Goal: Task Accomplishment & Management: Use online tool/utility

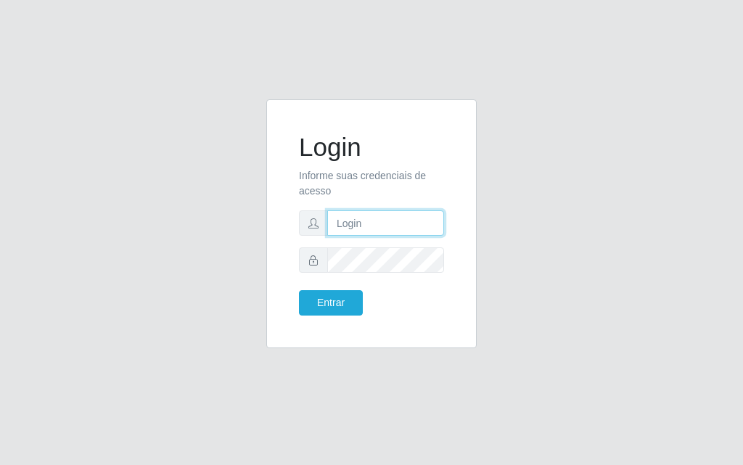
click at [349, 228] on input "text" at bounding box center [385, 222] width 117 height 25
type input "[PERSON_NAME]"
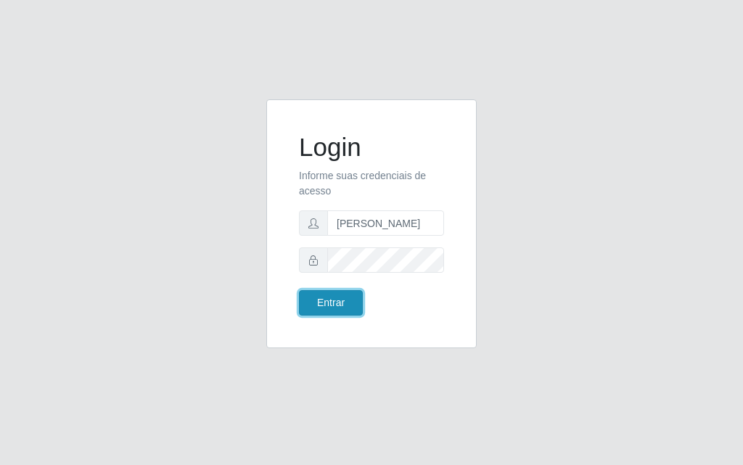
click at [354, 314] on button "Entrar" at bounding box center [331, 302] width 64 height 25
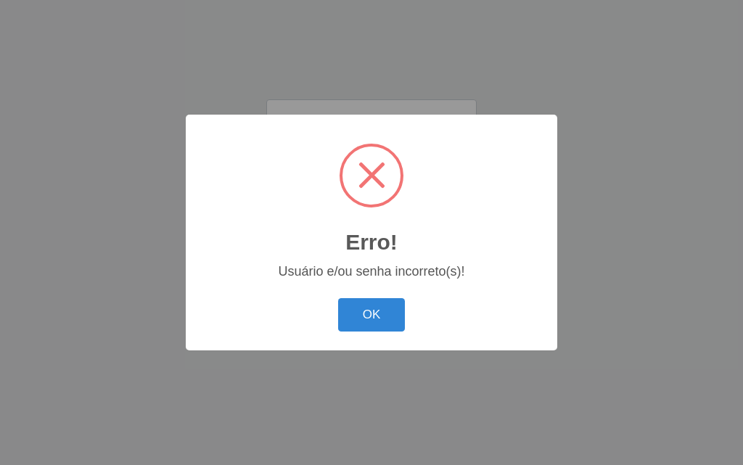
click at [354, 314] on button "OK" at bounding box center [371, 315] width 67 height 34
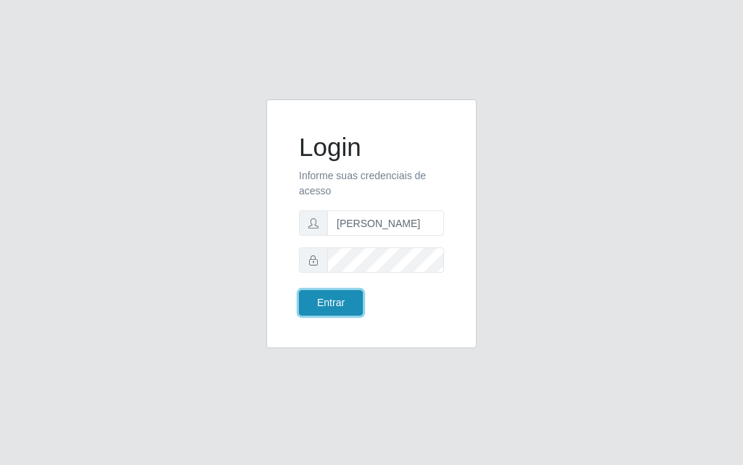
click at [326, 295] on button "Entrar" at bounding box center [331, 302] width 64 height 25
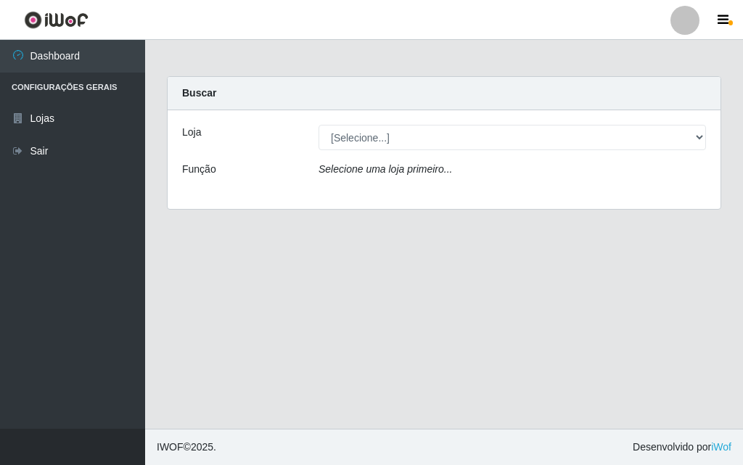
click at [709, 143] on div "[Selecione...] Divino Fogão - [GEOGRAPHIC_DATA]" at bounding box center [512, 137] width 409 height 25
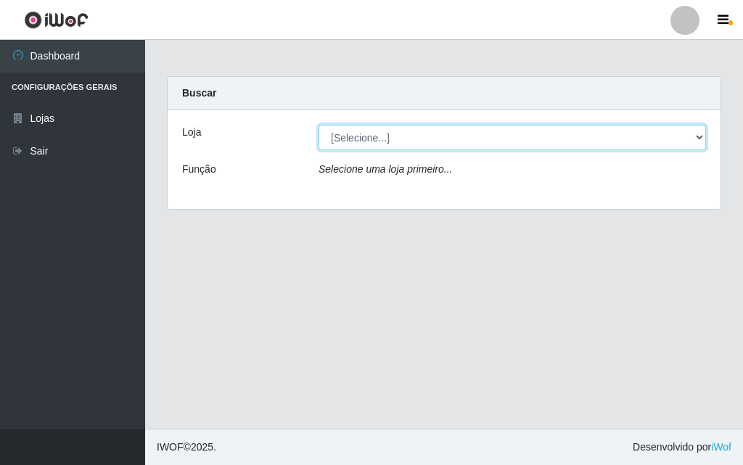
click at [699, 143] on select "[Selecione...] Divino Fogão - [GEOGRAPHIC_DATA]" at bounding box center [511, 137] width 387 height 25
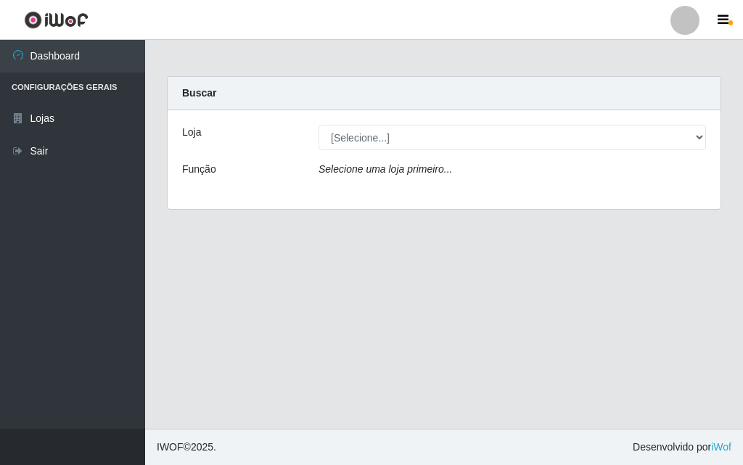
click at [694, 193] on div "Loja [Selecione...] Divino Fogão - Campina Grande Função Selecione uma loja pri…" at bounding box center [444, 159] width 553 height 99
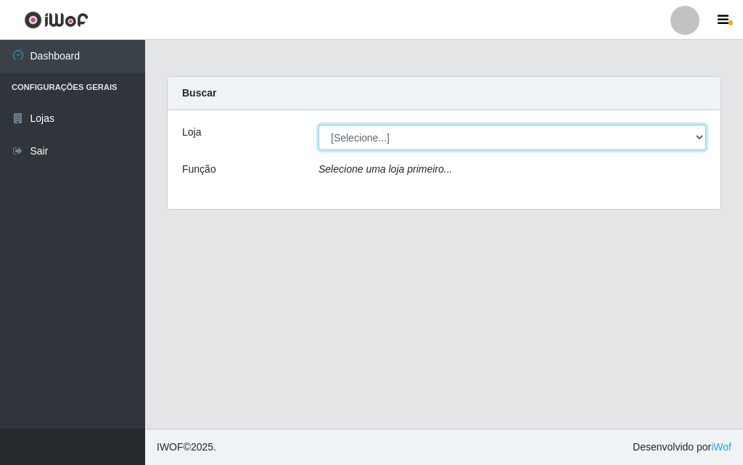
click at [694, 141] on select "[Selecione...] Divino Fogão - [GEOGRAPHIC_DATA]" at bounding box center [511, 137] width 387 height 25
select select "499"
click at [318, 125] on select "[Selecione...] Divino Fogão - [GEOGRAPHIC_DATA]" at bounding box center [511, 137] width 387 height 25
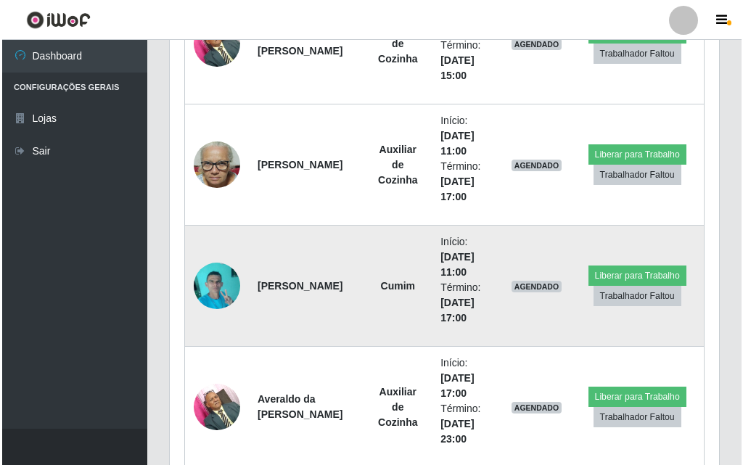
scroll to position [580, 0]
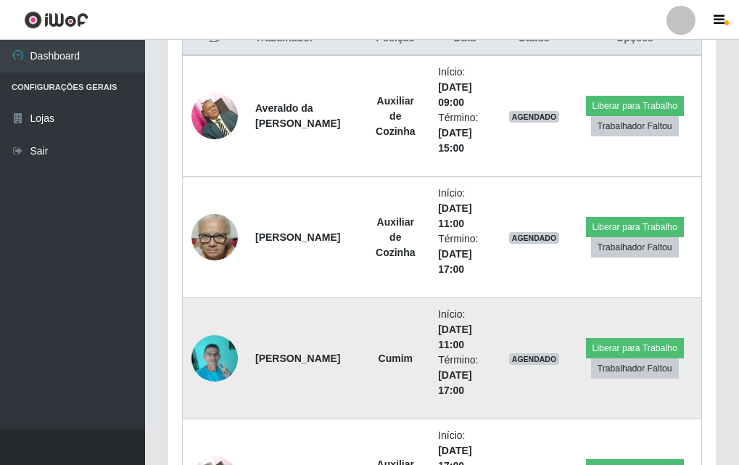
click at [202, 362] on img at bounding box center [215, 358] width 46 height 62
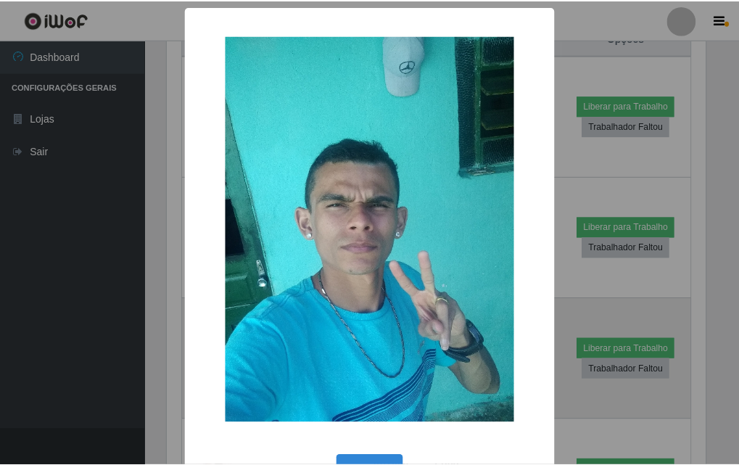
scroll to position [301, 542]
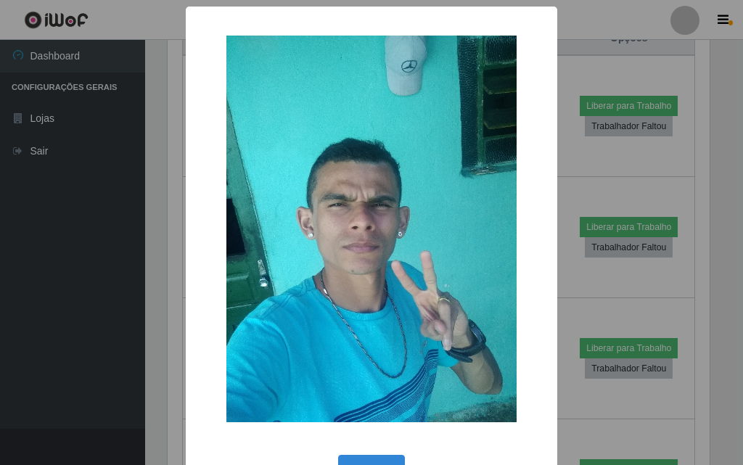
click at [19, 338] on div "× OK Cancel" at bounding box center [371, 232] width 743 height 465
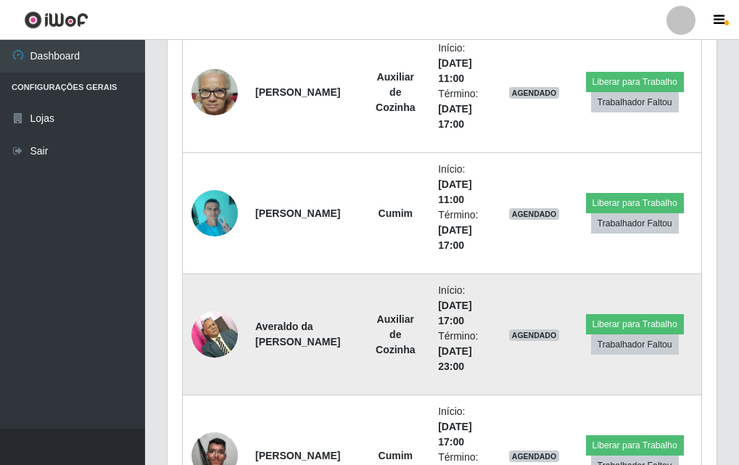
scroll to position [798, 0]
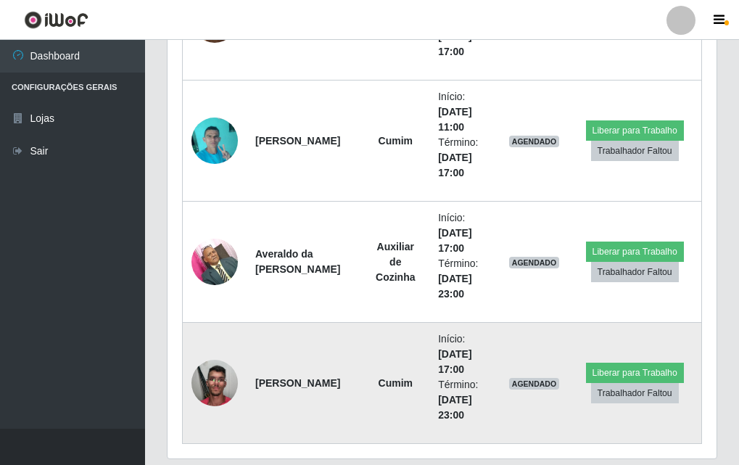
click at [241, 373] on td at bounding box center [215, 383] width 65 height 121
click at [202, 388] on img at bounding box center [215, 383] width 46 height 62
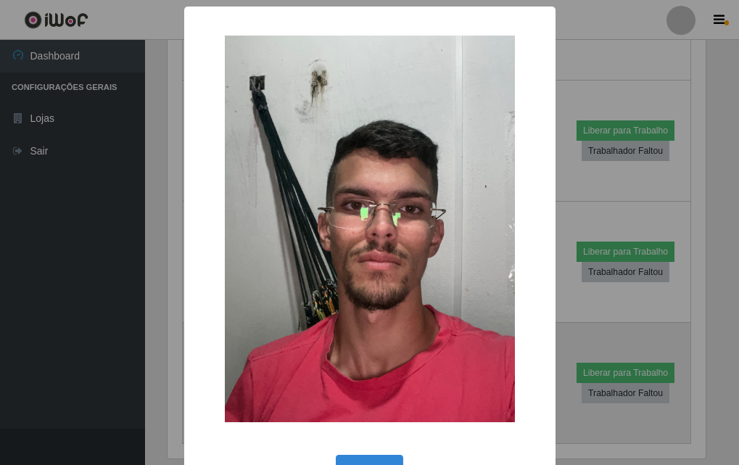
scroll to position [301, 542]
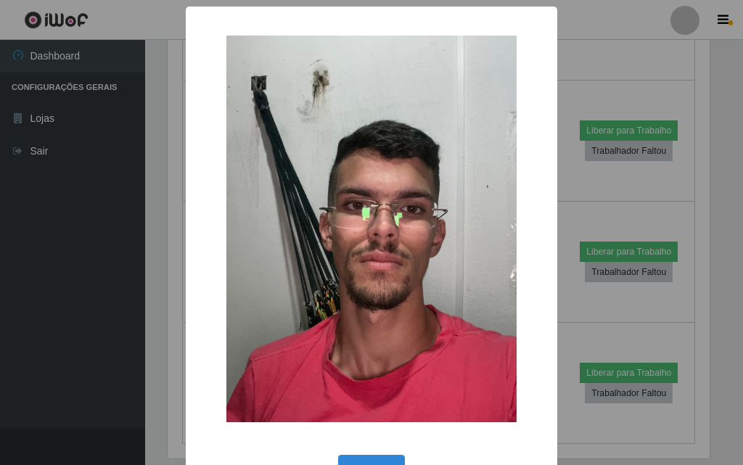
click at [148, 374] on div "× OK Cancel" at bounding box center [371, 232] width 743 height 465
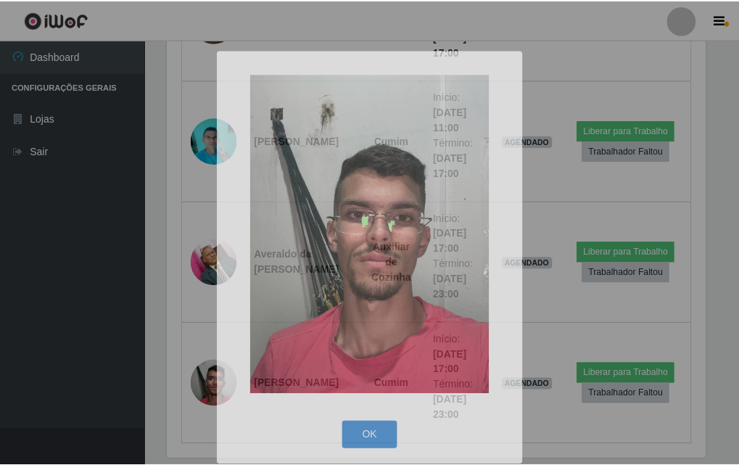
scroll to position [301, 549]
